Goal: Information Seeking & Learning: Learn about a topic

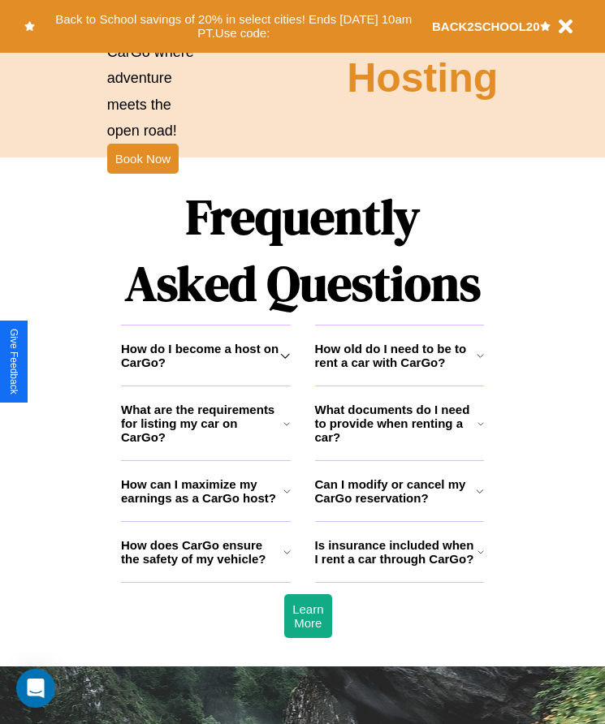
scroll to position [2117, 0]
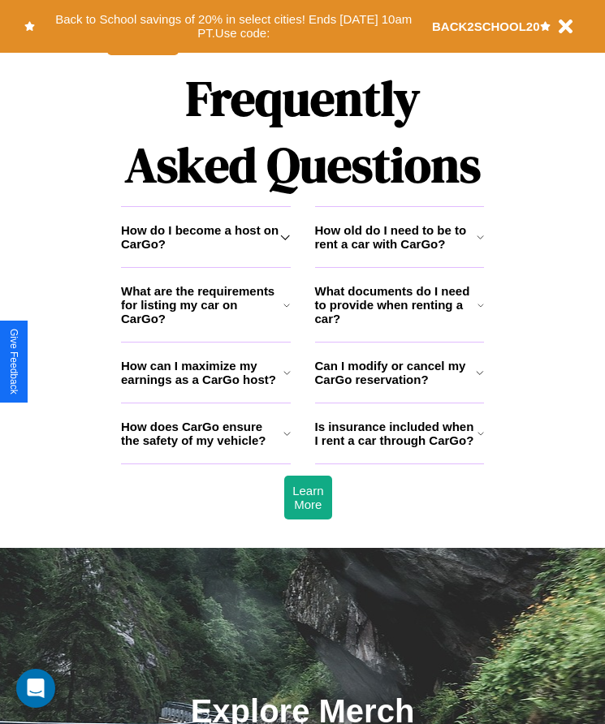
click at [205, 447] on h3 "How does CarGo ensure the safety of my vehicle?" at bounding box center [202, 434] width 162 height 28
click at [399, 251] on h3 "How old do I need to be to rent a car with CarGo?" at bounding box center [396, 237] width 162 height 28
click at [480, 379] on icon at bounding box center [480, 372] width 8 height 13
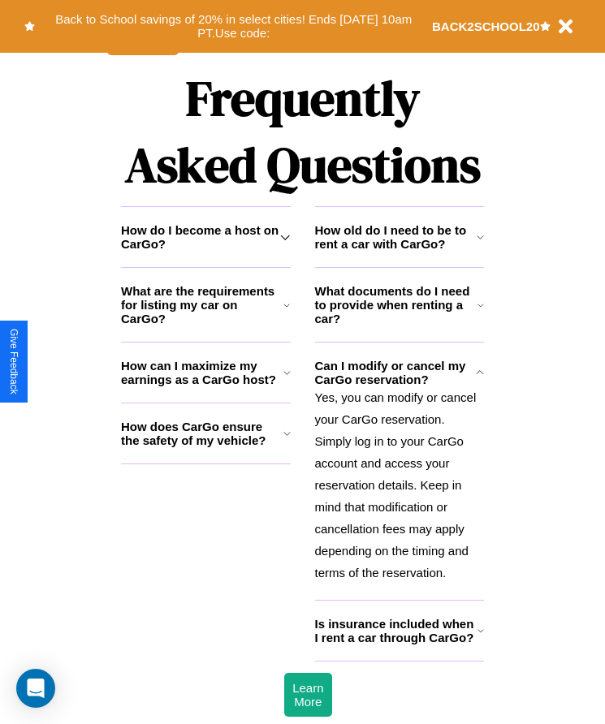
click at [481, 312] on icon at bounding box center [480, 305] width 6 height 13
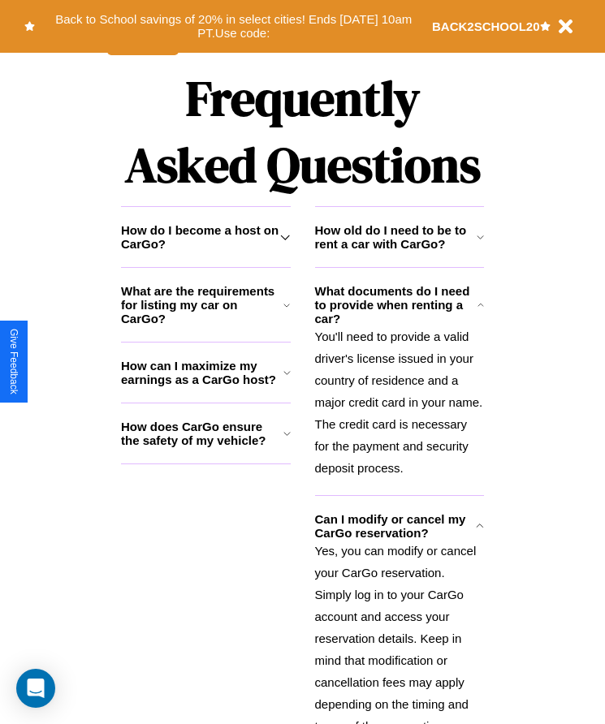
click at [205, 386] on h3 "How can I maximize my earnings as a CarGo host?" at bounding box center [202, 373] width 162 height 28
click at [205, 251] on h3 "How do I become a host on CarGo?" at bounding box center [200, 237] width 159 height 28
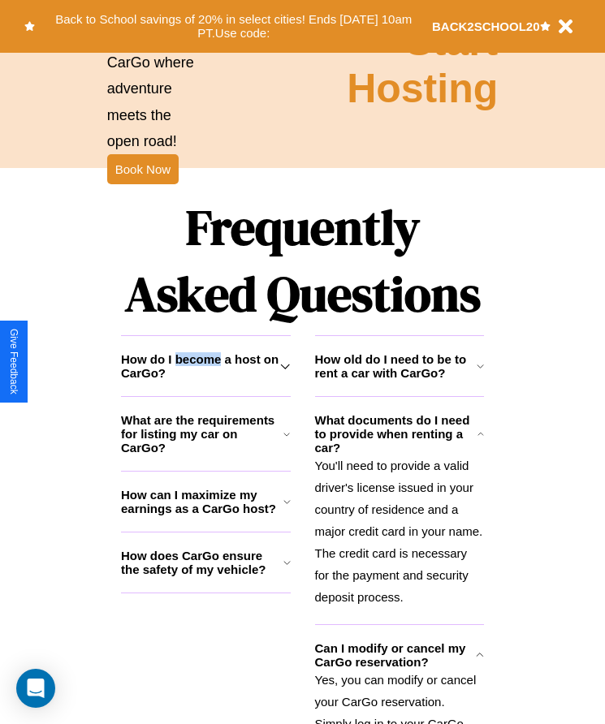
scroll to position [1973, 0]
